Goal: Information Seeking & Learning: Check status

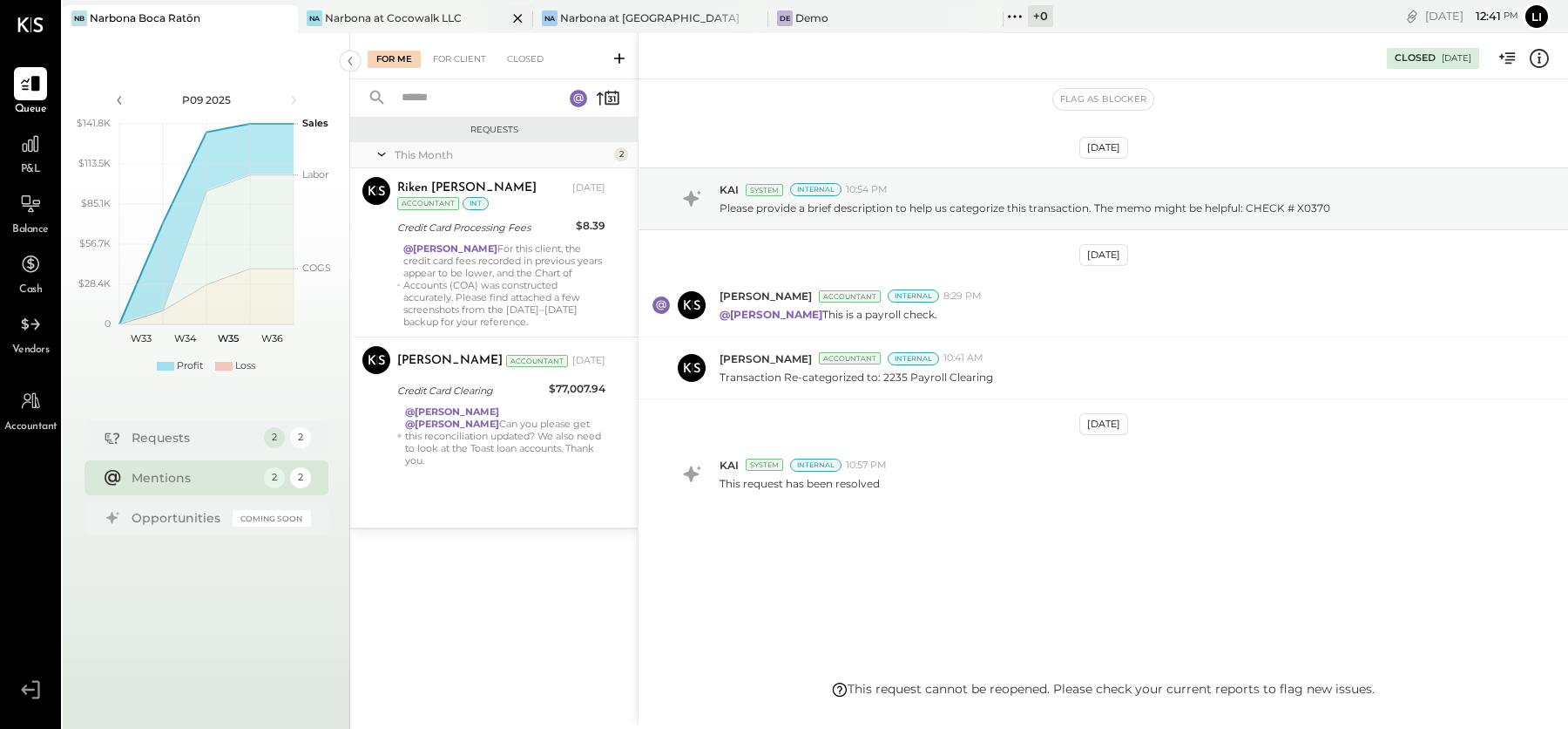
click at [391, 21] on div "Narbona at Cocowalk LLC" at bounding box center [393, 18] width 137 height 15
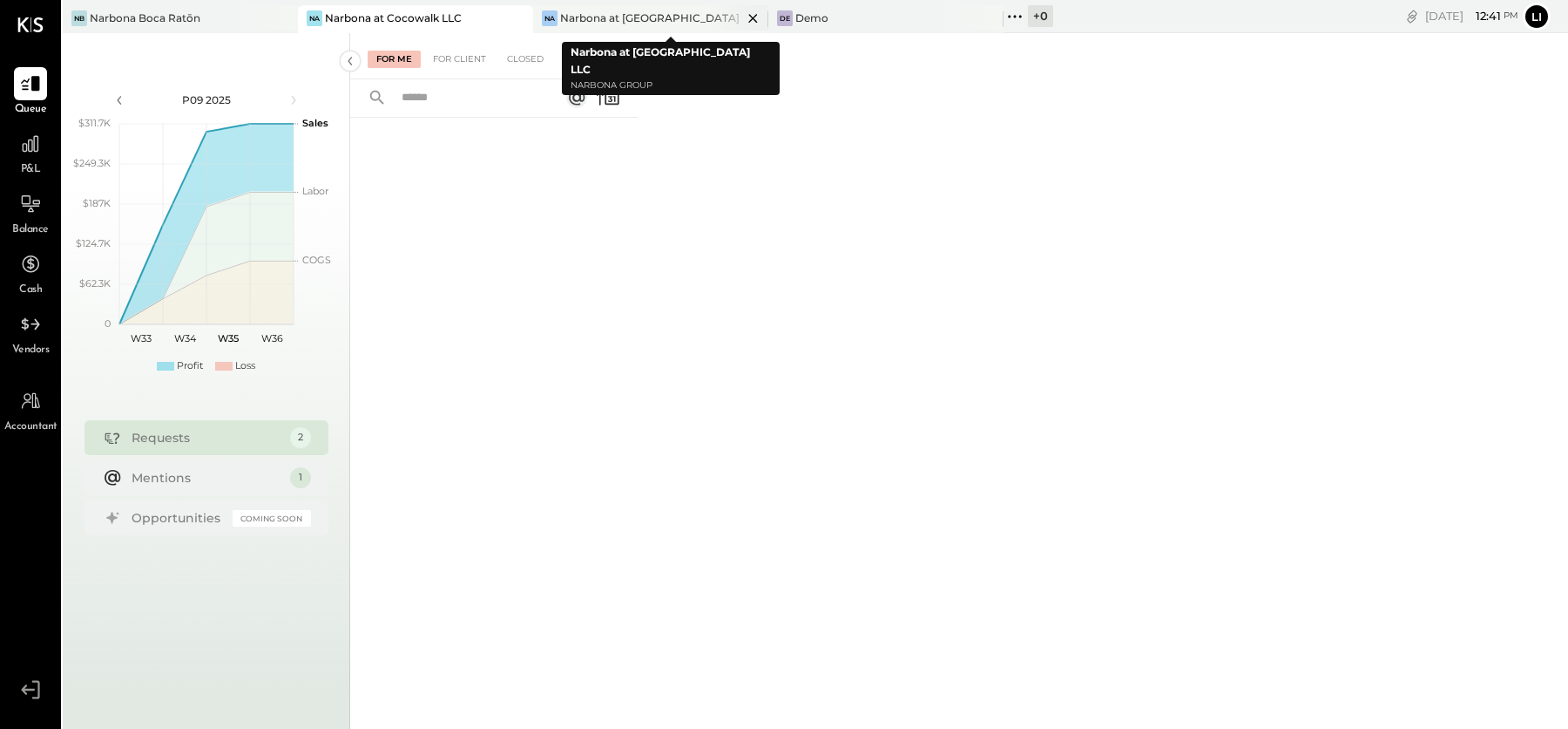
click at [654, 20] on div "Narbona at [GEOGRAPHIC_DATA] LLC" at bounding box center [651, 18] width 182 height 15
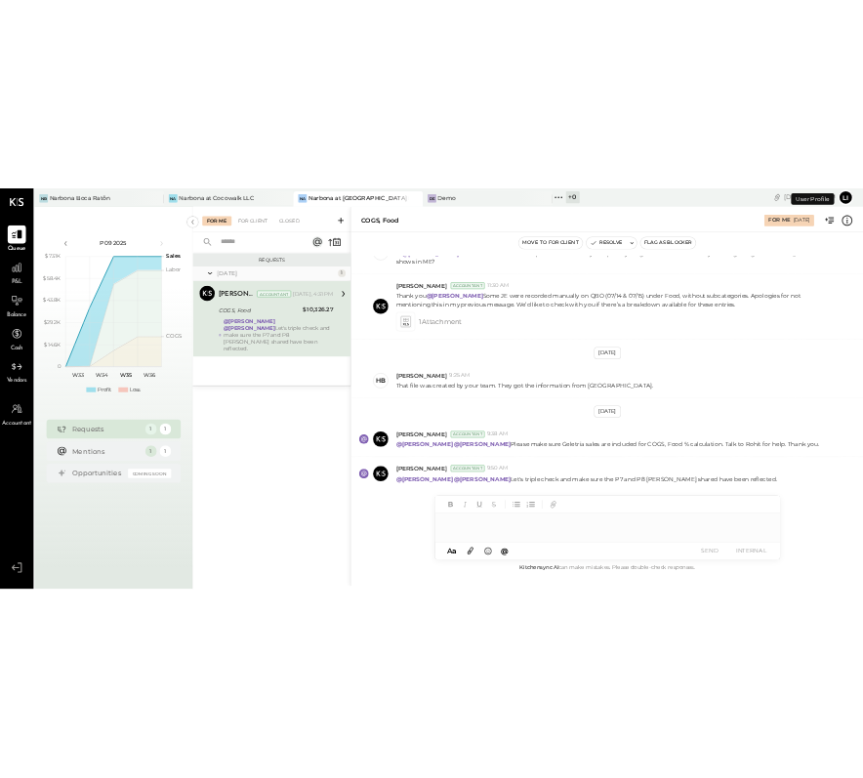
scroll to position [501, 0]
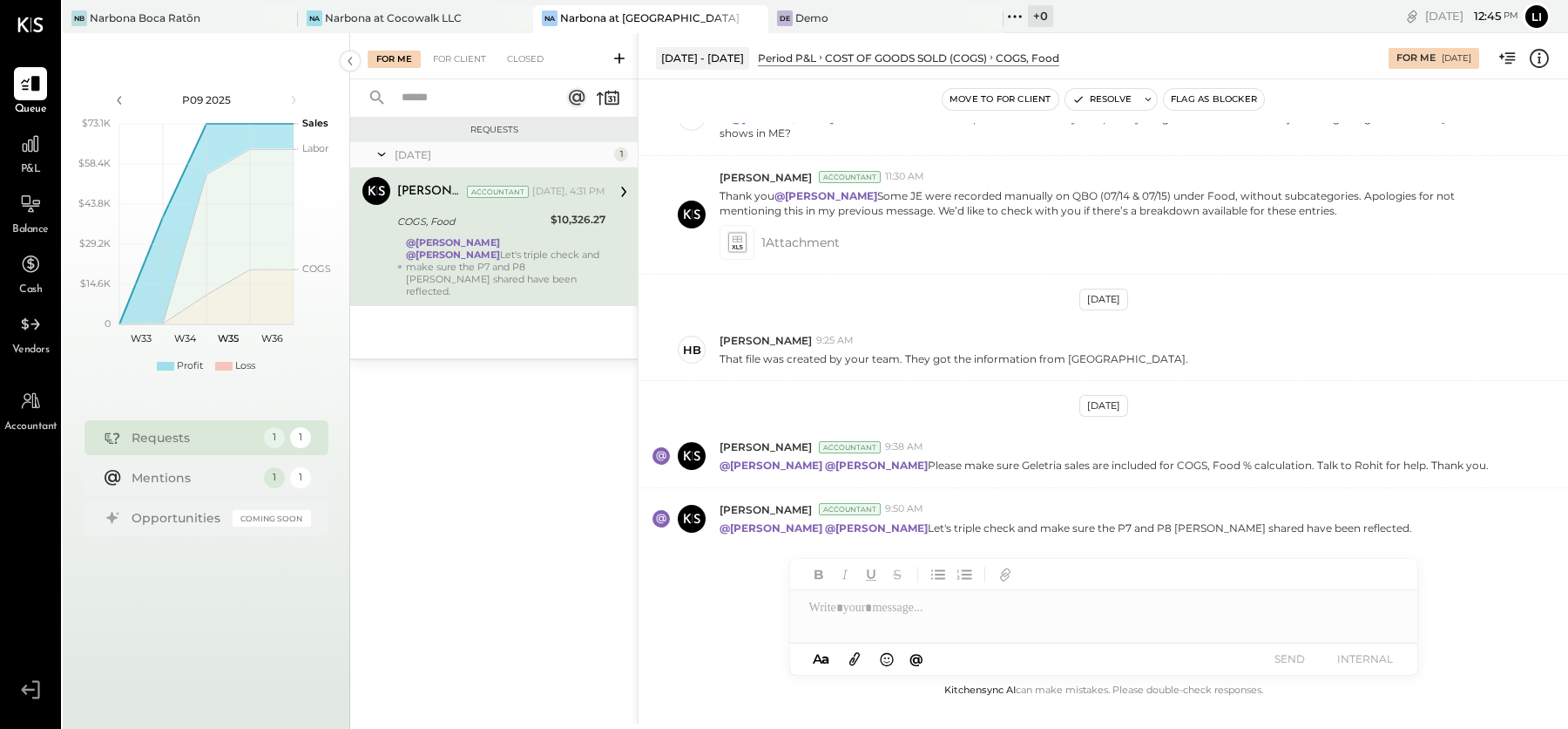
click at [451, 497] on div "Requests [DATE] 1 [PERSON_NAME] Accountant [PERSON_NAME] Accountant [DATE], 4:3…" at bounding box center [494, 401] width 288 height 566
click at [386, 23] on div "Narbona at Cocowalk LLC" at bounding box center [393, 18] width 137 height 15
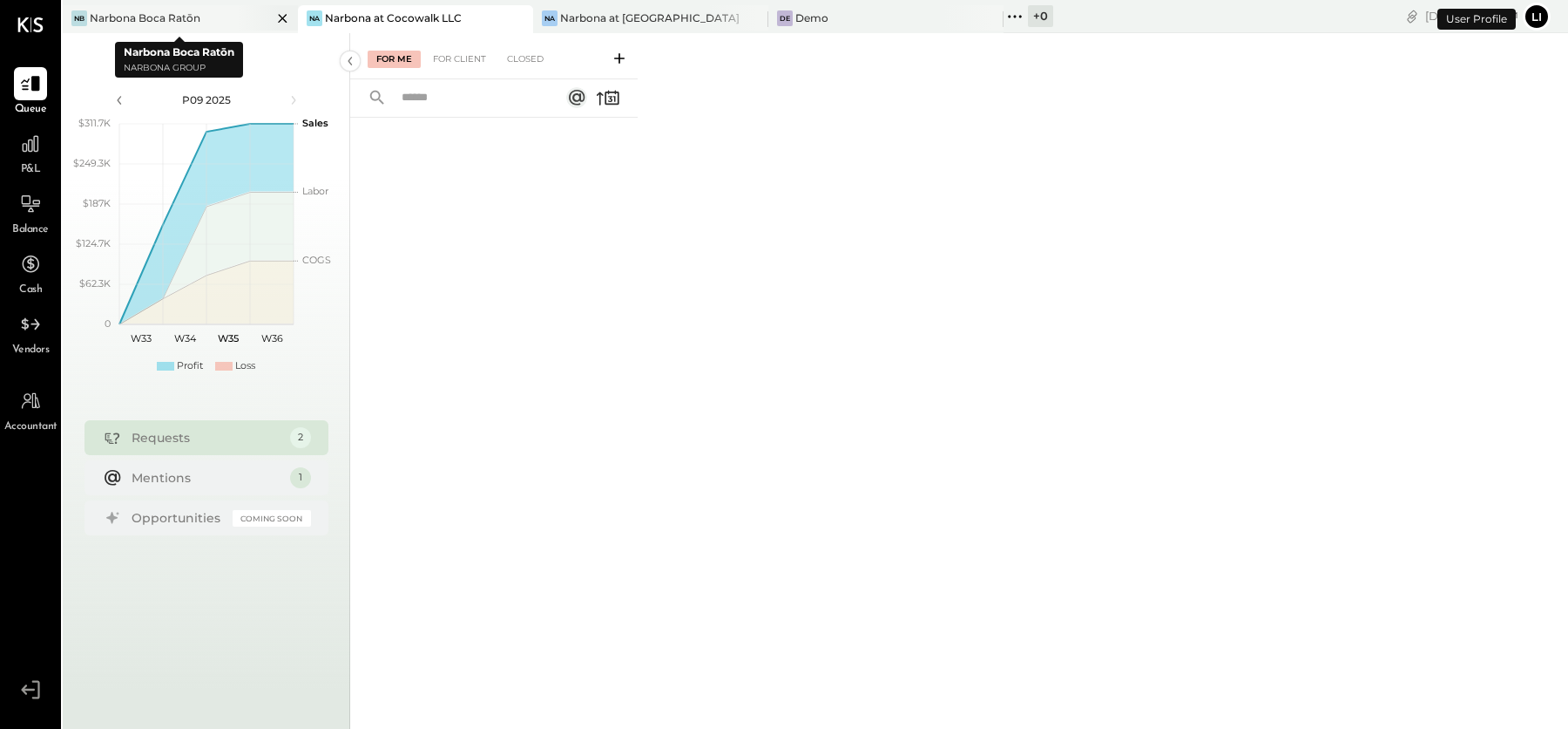
click at [153, 23] on div "Narbona Boca Ratōn" at bounding box center [146, 18] width 111 height 15
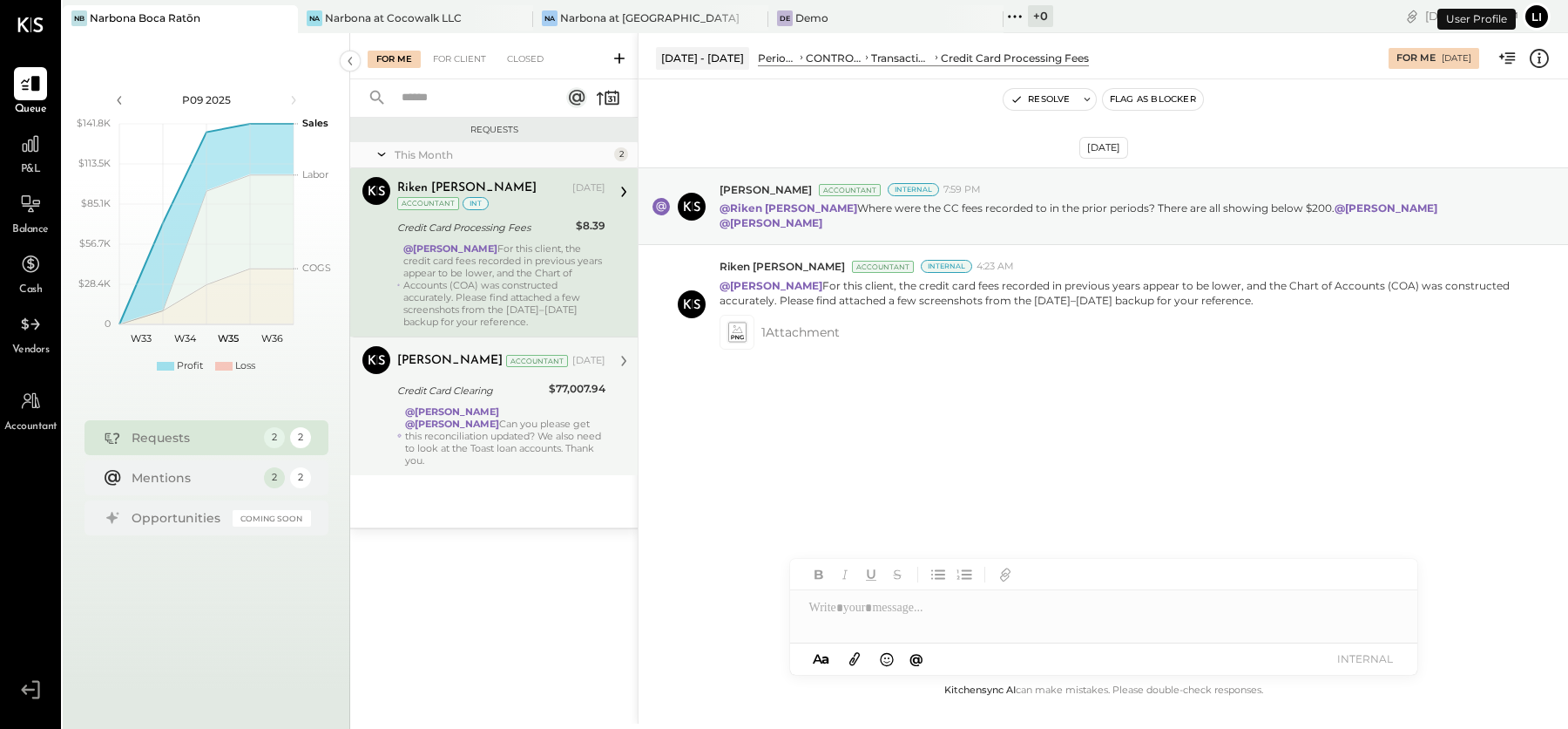
click at [506, 456] on div "@[PERSON_NAME] @[PERSON_NAME] Can you please get this reconciliation updated? W…" at bounding box center [505, 436] width 200 height 61
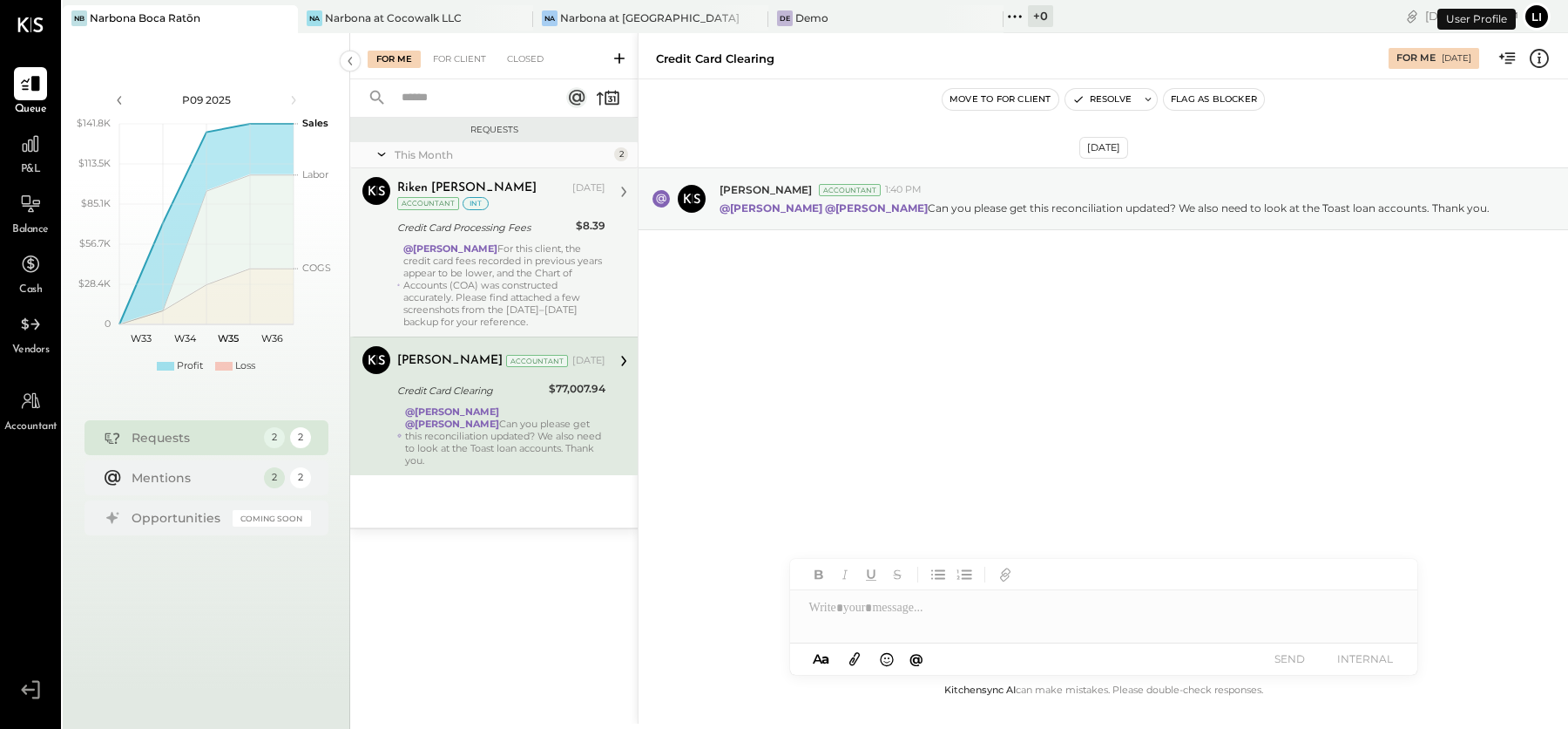
click at [473, 255] on div "@[PERSON_NAME] For this client, the credit card fees recorded in previous years…" at bounding box center [505, 285] width 202 height 86
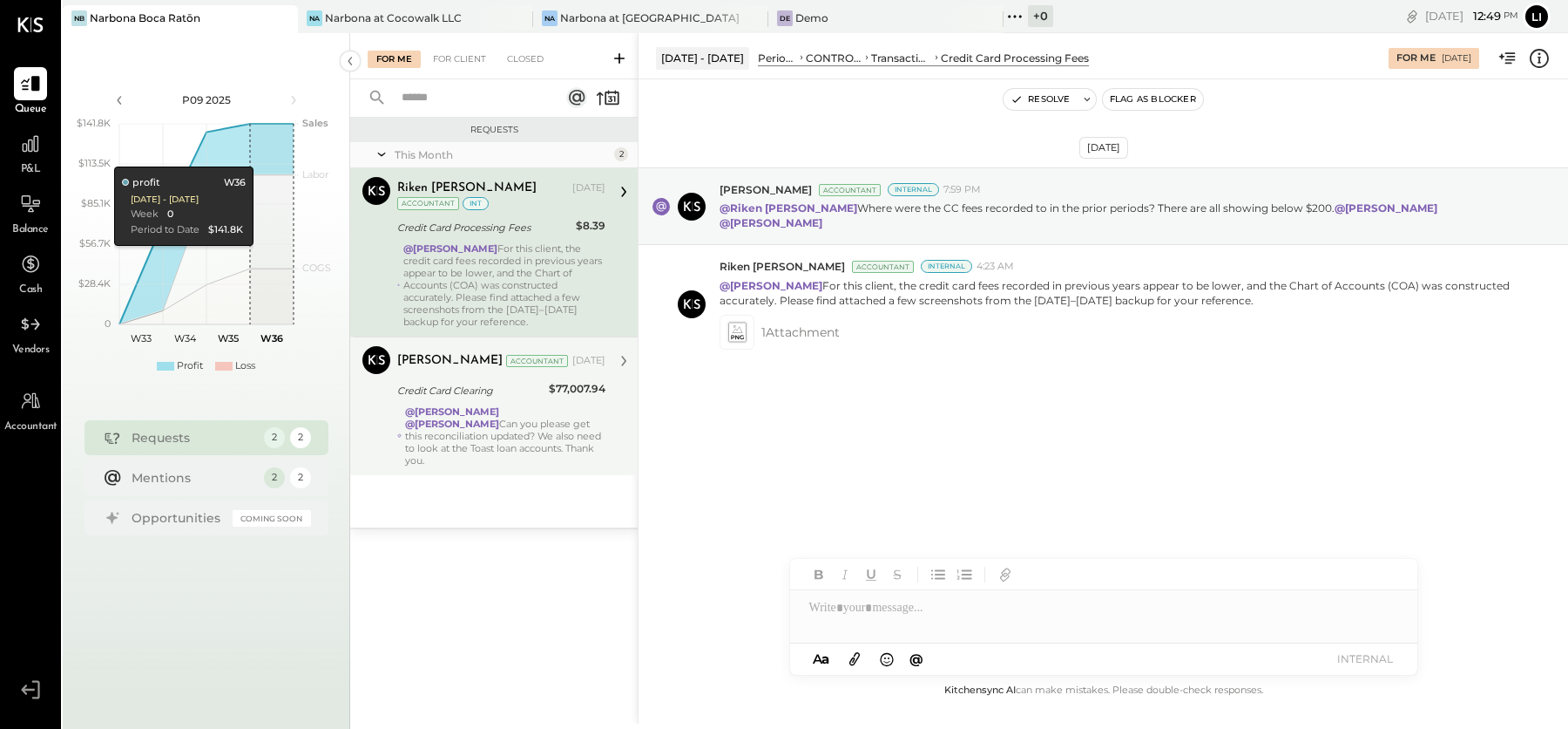
click at [485, 450] on div "@[PERSON_NAME] @[PERSON_NAME] Can you please get this reconciliation updated? W…" at bounding box center [505, 436] width 200 height 61
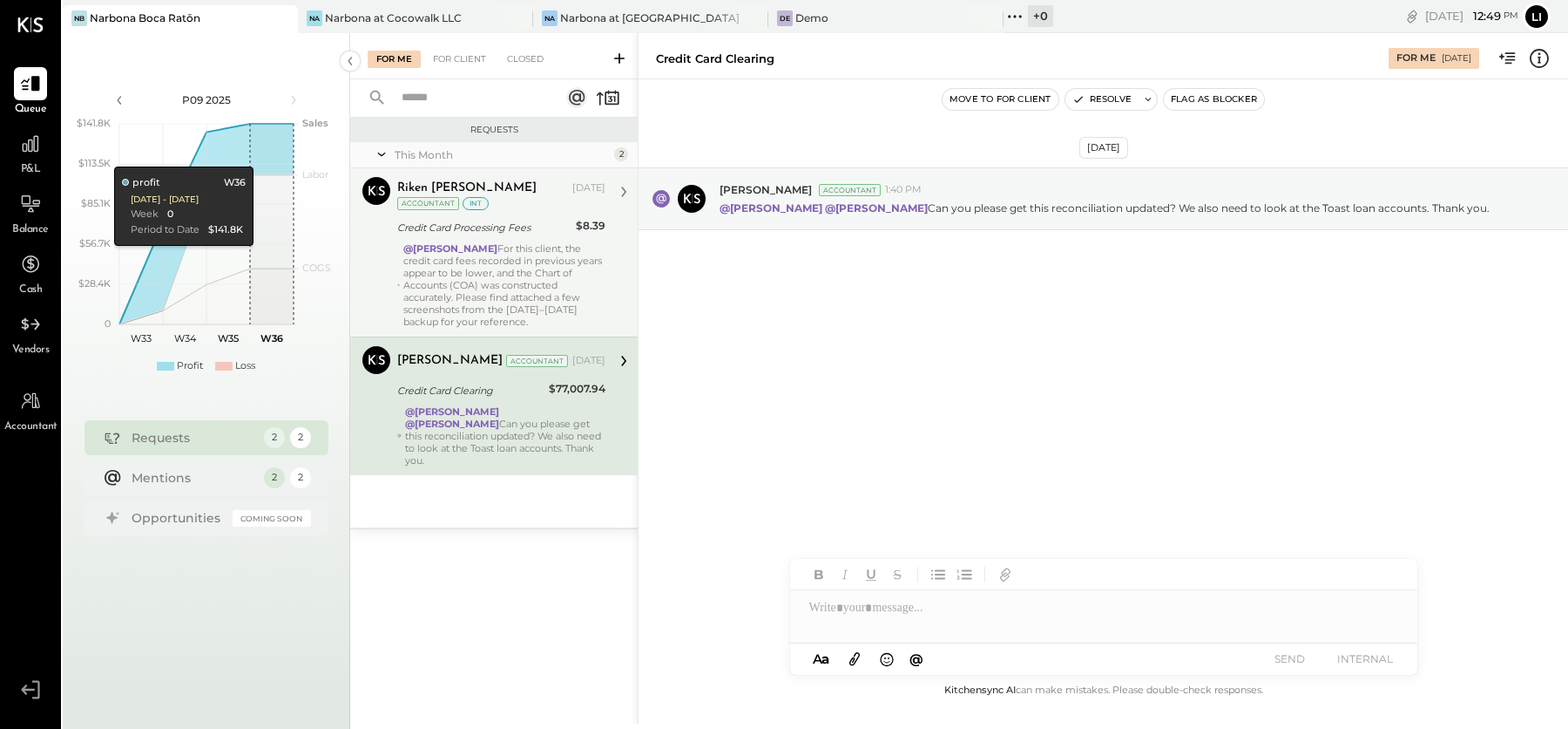
click at [480, 256] on div "@[PERSON_NAME] For this client, the credit card fees recorded in previous years…" at bounding box center [505, 285] width 202 height 86
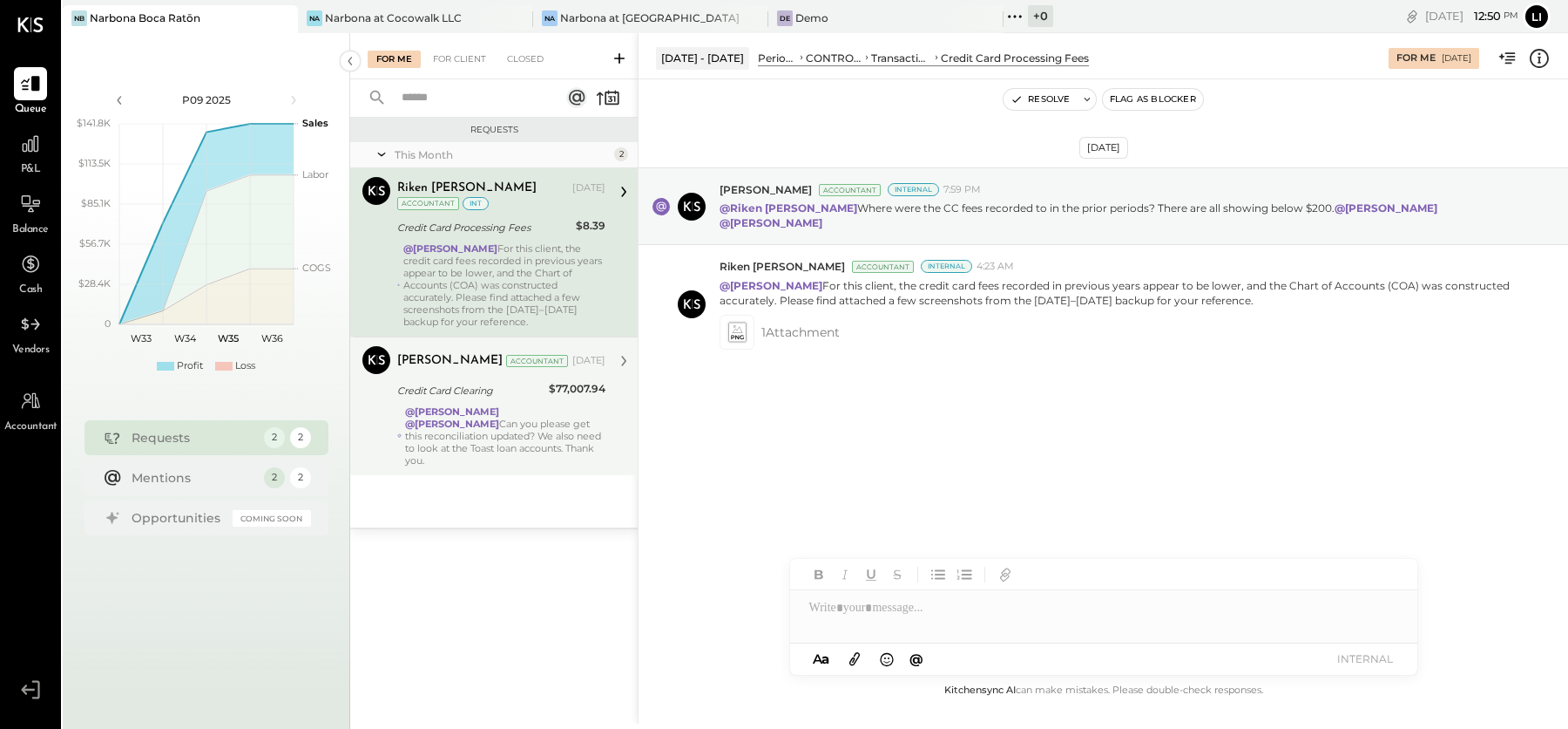
click at [897, 431] on div "[DATE] [PERSON_NAME] Accountant Internal 7:59 PM @[GEOGRAPHIC_DATA][PERSON_NAME…" at bounding box center [1103, 309] width 930 height 372
click at [714, 436] on div "[DATE] [PERSON_NAME] Accountant Internal 7:59 PM @[GEOGRAPHIC_DATA][PERSON_NAME…" at bounding box center [1103, 309] width 930 height 372
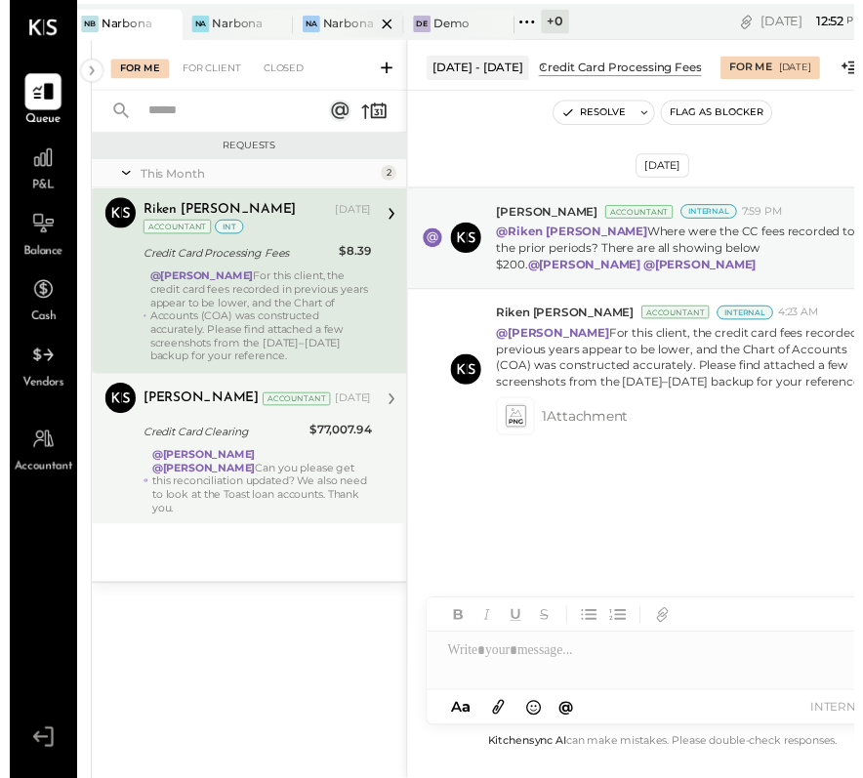
click at [334, 29] on div "Narbona at [GEOGRAPHIC_DATA] LLC" at bounding box center [347, 24] width 54 height 17
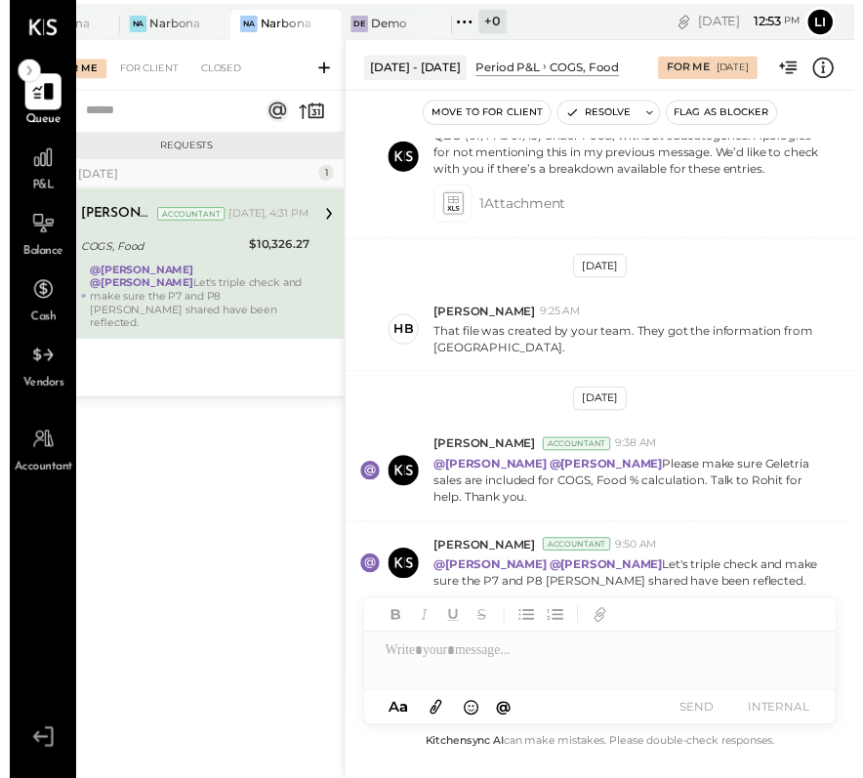
scroll to position [668, 0]
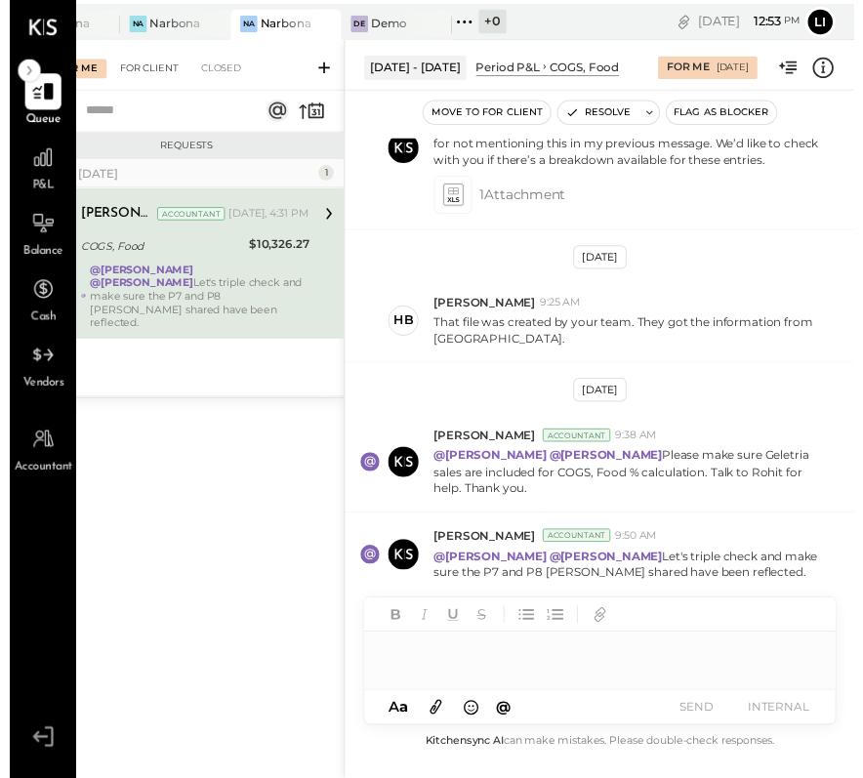
click at [121, 65] on div "For Client" at bounding box center [142, 70] width 79 height 20
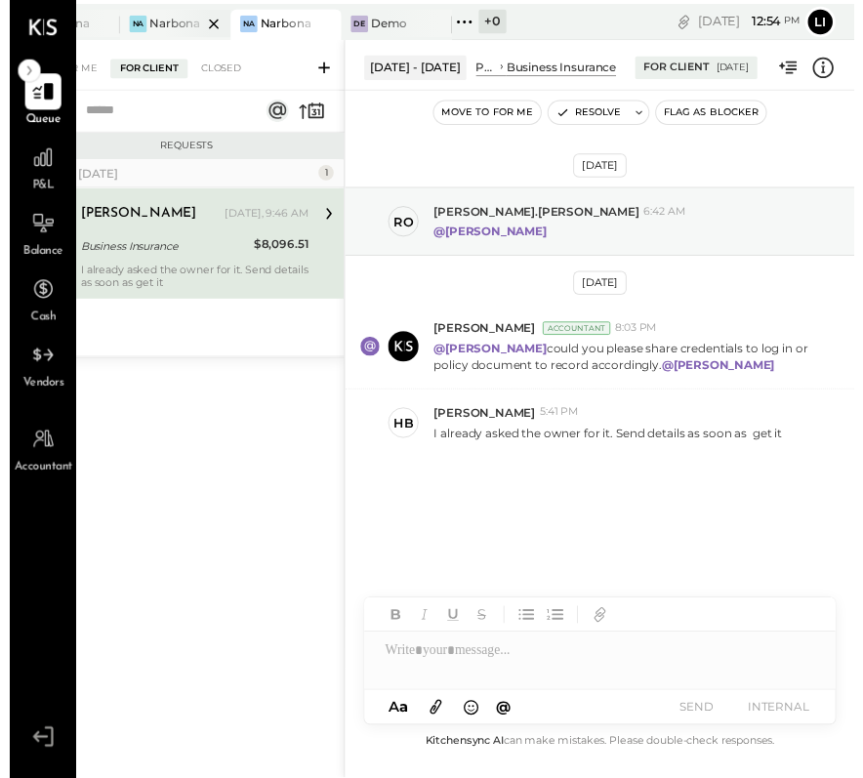
click at [143, 21] on div "Narbona at Cocowalk LLC" at bounding box center [170, 24] width 54 height 17
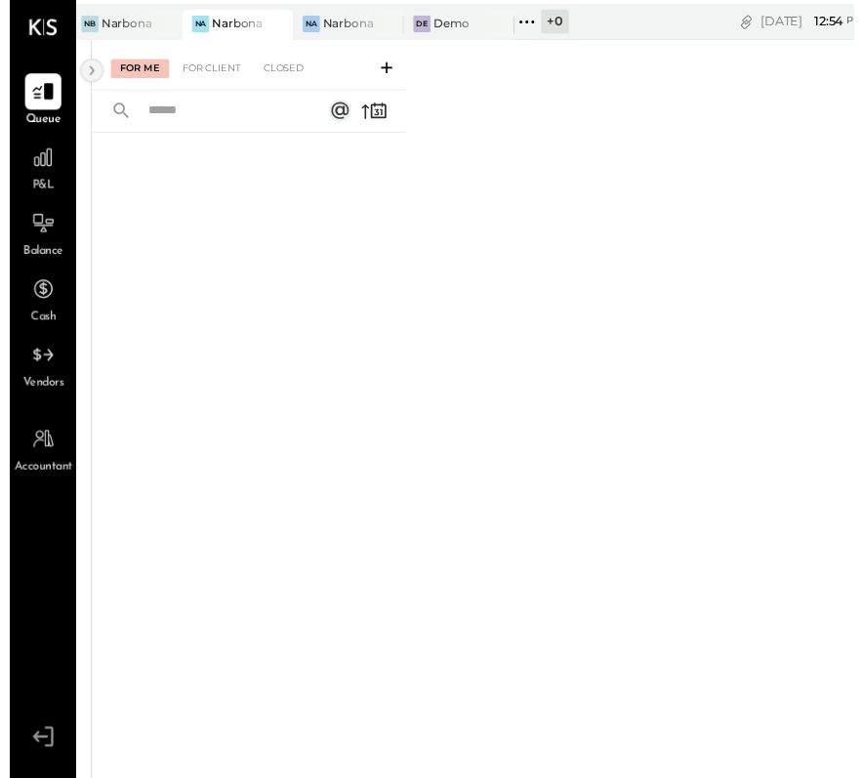
click at [76, 62] on icon at bounding box center [83, 72] width 21 height 35
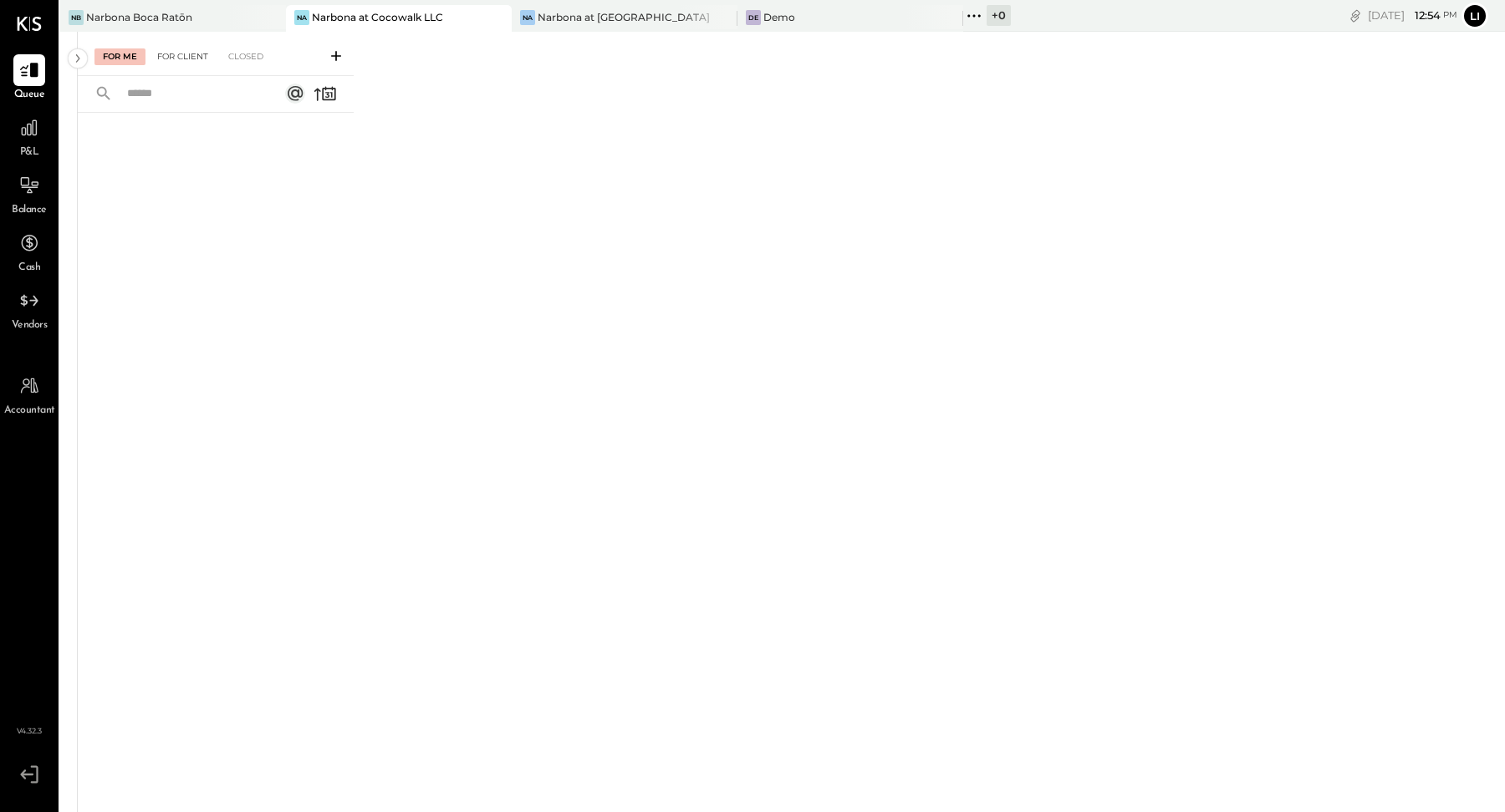
click at [169, 55] on div "For Client" at bounding box center [183, 57] width 68 height 17
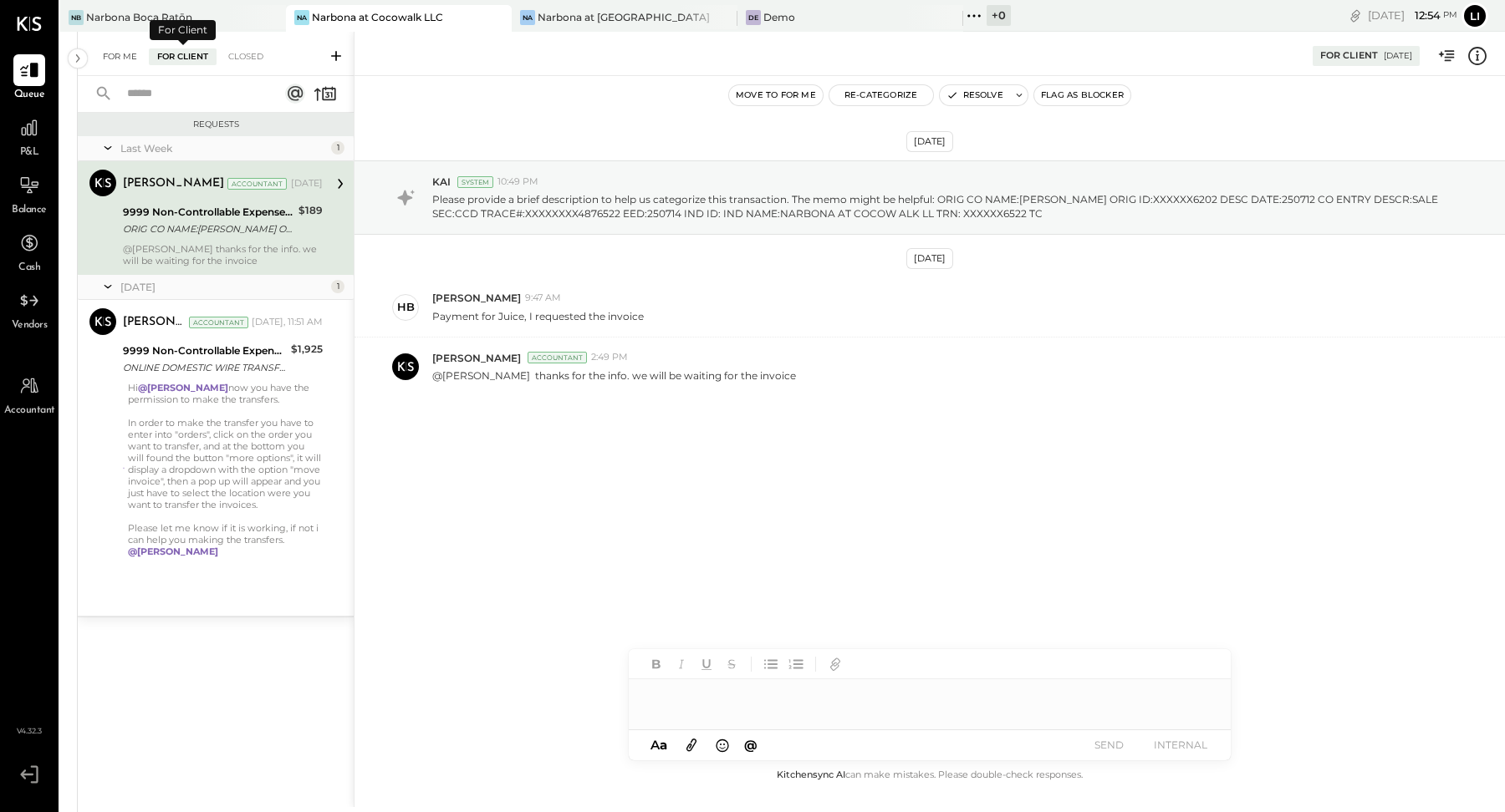
click at [113, 54] on div "For Me" at bounding box center [120, 57] width 51 height 17
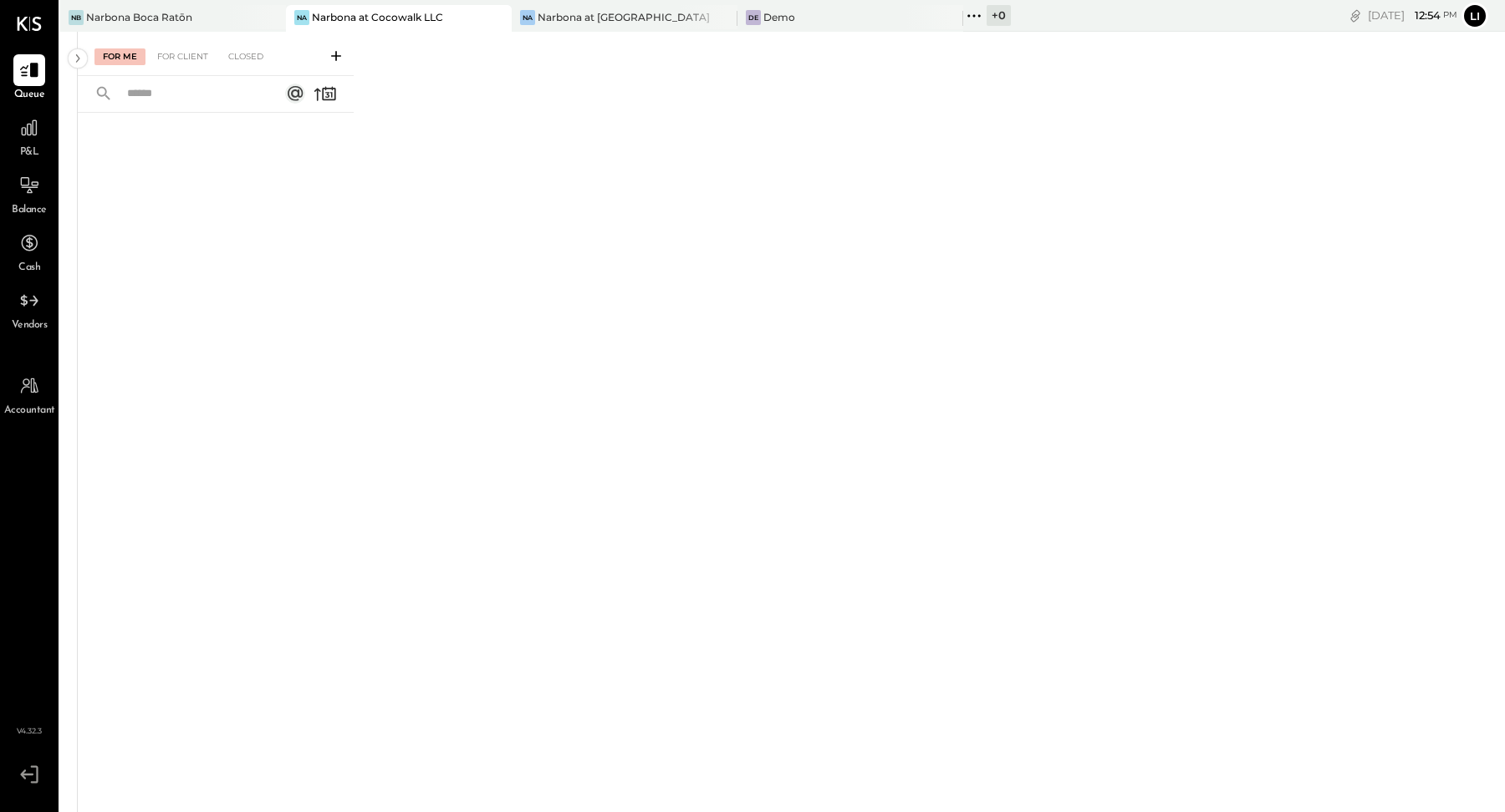
click at [66, 54] on div "P09 2025 polygon, polyline { transition: fill-opacity 0.1s, stroke-opacity 0.1s…" at bounding box center [782, 438] width 1445 height 812
click at [72, 58] on icon at bounding box center [77, 58] width 18 height 30
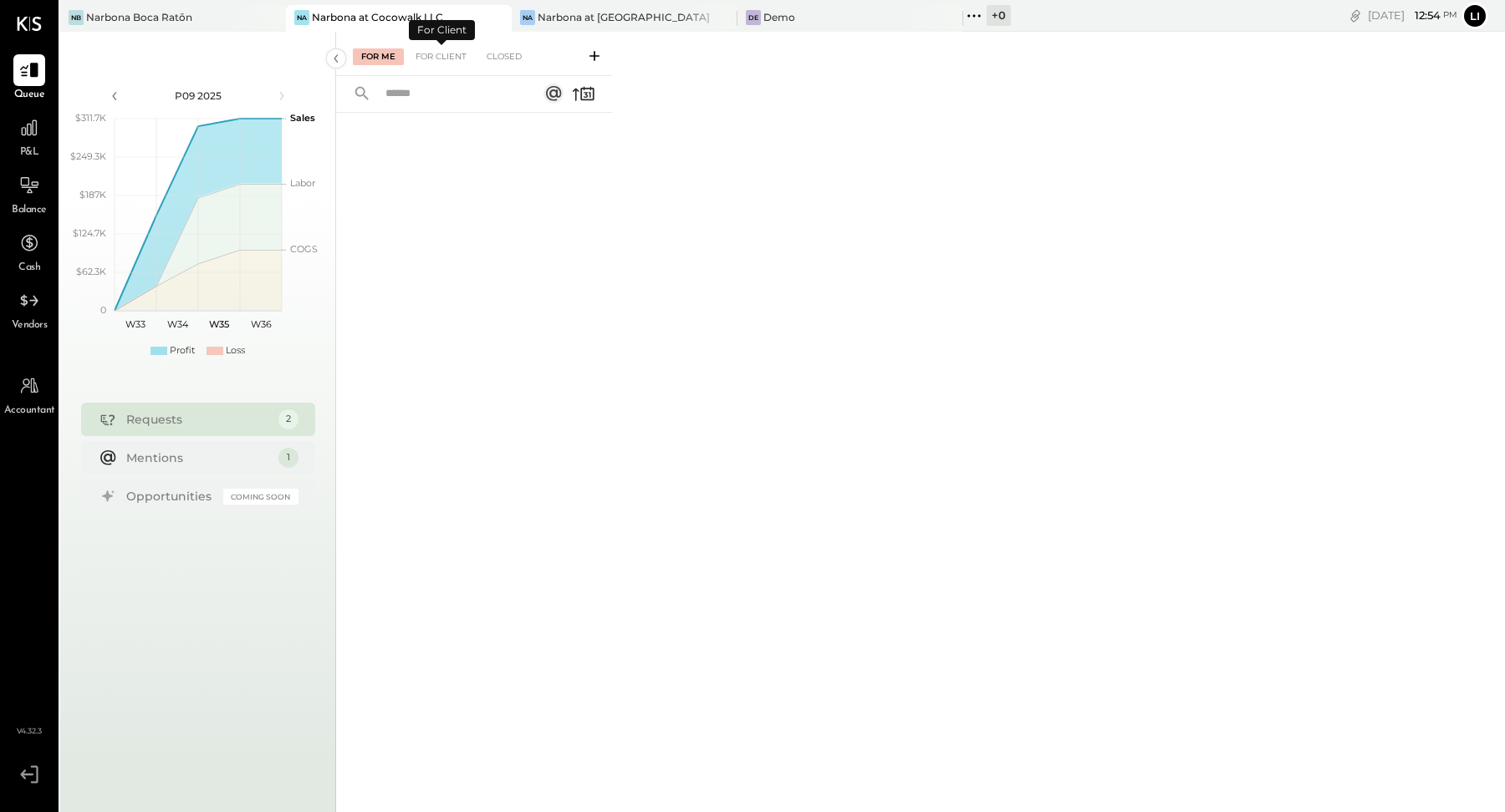
click at [438, 48] on div "For Me For Client Closed" at bounding box center [474, 54] width 276 height 45
click at [426, 57] on div "For Client" at bounding box center [441, 57] width 68 height 17
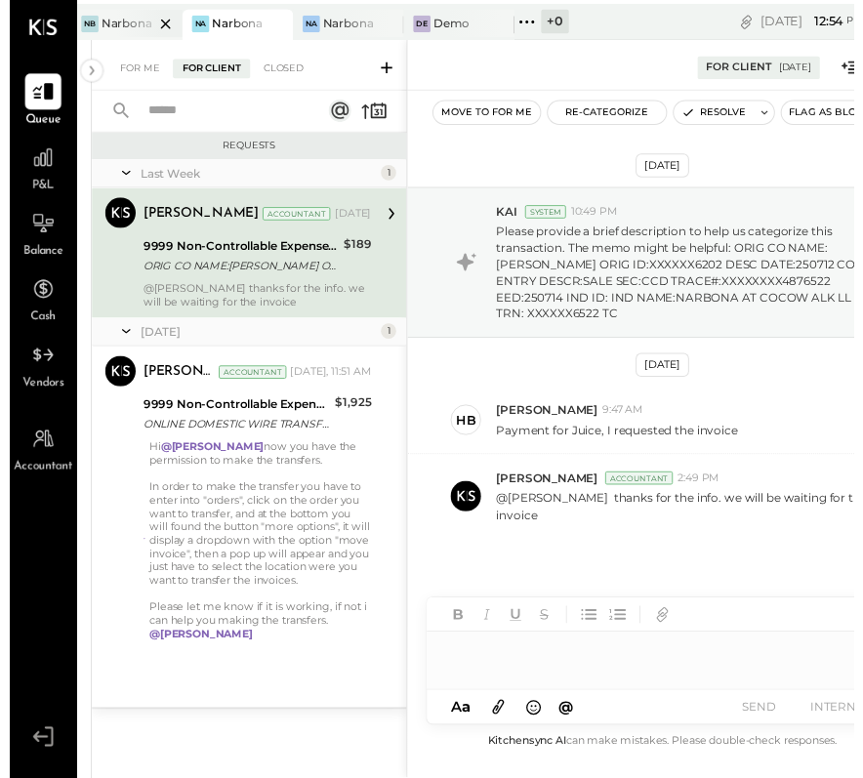
click at [97, 25] on div "Narbona Boca Ratōn" at bounding box center [121, 24] width 54 height 17
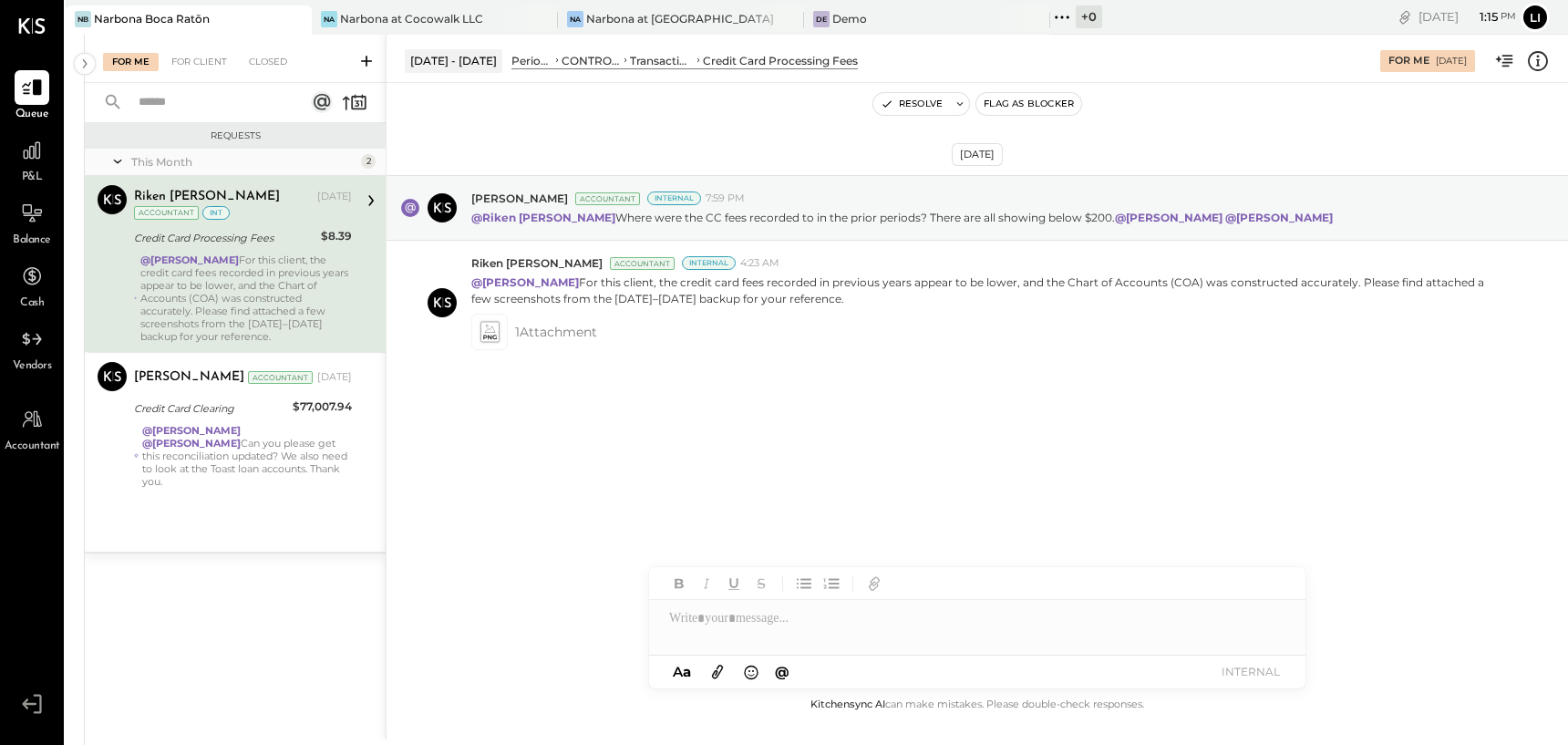
click at [649, 443] on div "[DATE] [PERSON_NAME] Accountant Internal 7:59 PM @[GEOGRAPHIC_DATA][PERSON_NAME…" at bounding box center [977, 315] width 1182 height 373
